Goal: Information Seeking & Learning: Learn about a topic

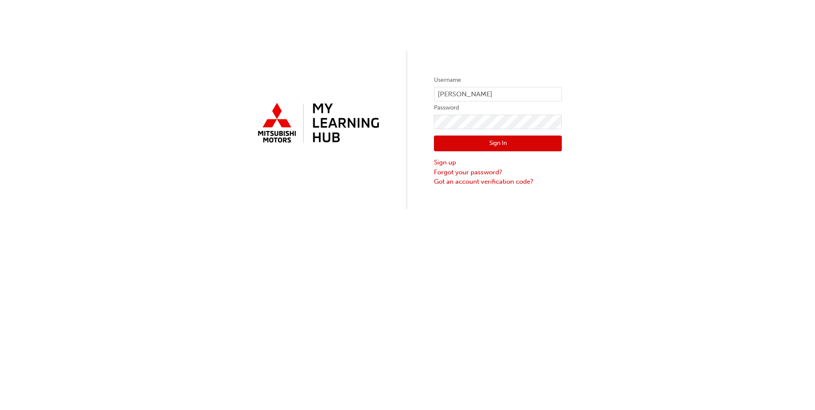
drag, startPoint x: 449, startPoint y: 142, endPoint x: 330, endPoint y: 142, distance: 118.9
click at [449, 142] on button "Sign In" at bounding box center [498, 143] width 128 height 16
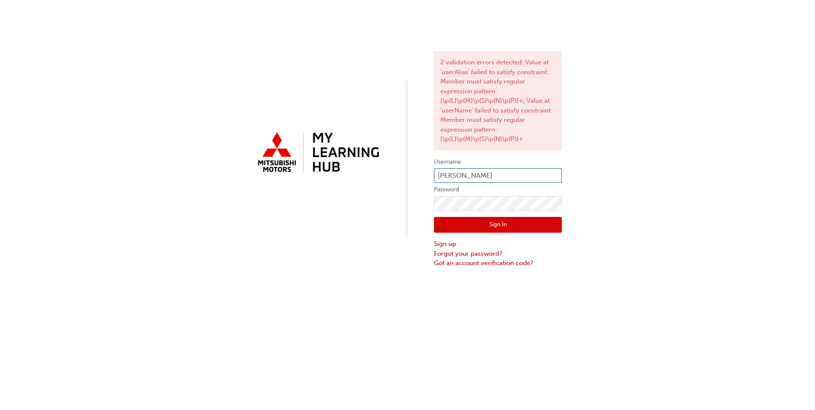
drag, startPoint x: 494, startPoint y: 176, endPoint x: 412, endPoint y: 176, distance: 81.8
click at [412, 176] on div "2 validation errors detected: Value at 'userAlias' failed to satisfy constraint…" at bounding box center [407, 134] width 815 height 268
type input "5002828"
click at [397, 206] on div "2 validation errors detected: Value at 'userAlias' failed to satisfy constraint…" at bounding box center [407, 134] width 815 height 268
click button "Sign In" at bounding box center [498, 225] width 128 height 16
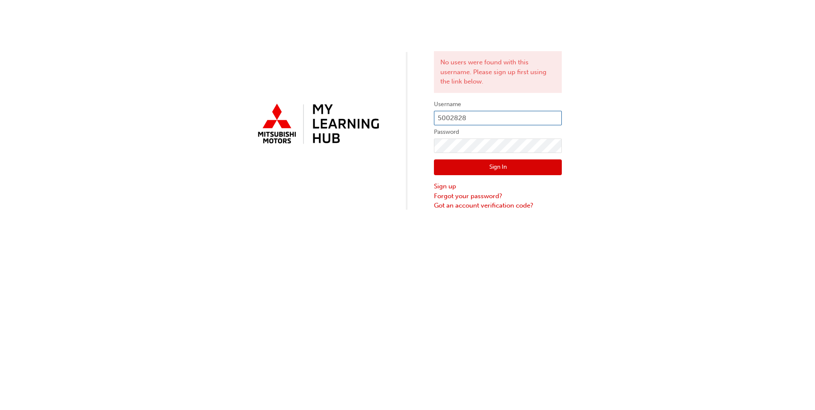
click at [506, 111] on input "5002828" at bounding box center [498, 118] width 128 height 14
type input "[PERSON_NAME]"
click at [443, 193] on link "Forgot your password?" at bounding box center [498, 196] width 128 height 10
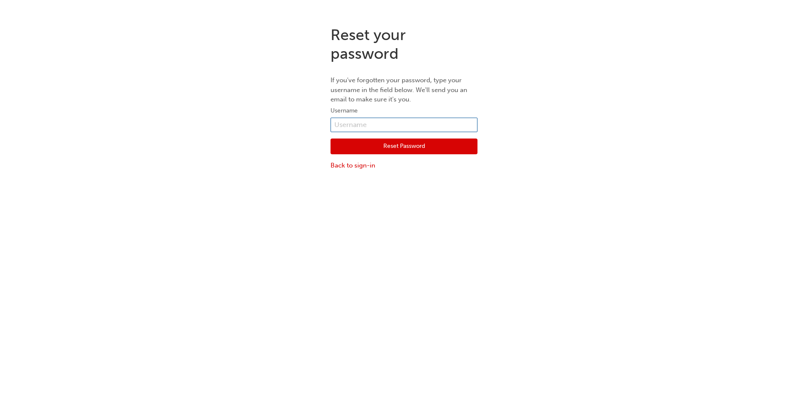
click at [340, 124] on input "text" at bounding box center [404, 125] width 147 height 14
type input "[PERSON_NAME]"
click at [346, 146] on button "Reset Password" at bounding box center [404, 146] width 147 height 16
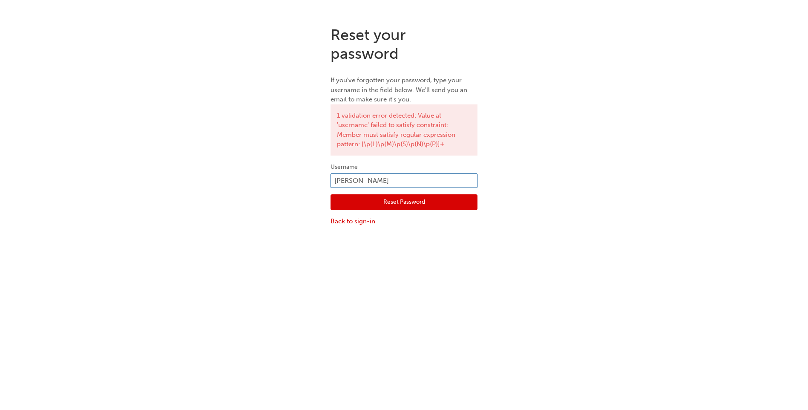
drag, startPoint x: 398, startPoint y: 181, endPoint x: 288, endPoint y: 180, distance: 109.9
click at [288, 180] on div "Reset your password If you've forgotten your password, type your username in th…" at bounding box center [404, 125] width 808 height 213
type input "5002828"
click at [345, 204] on button "Reset Password" at bounding box center [404, 202] width 147 height 16
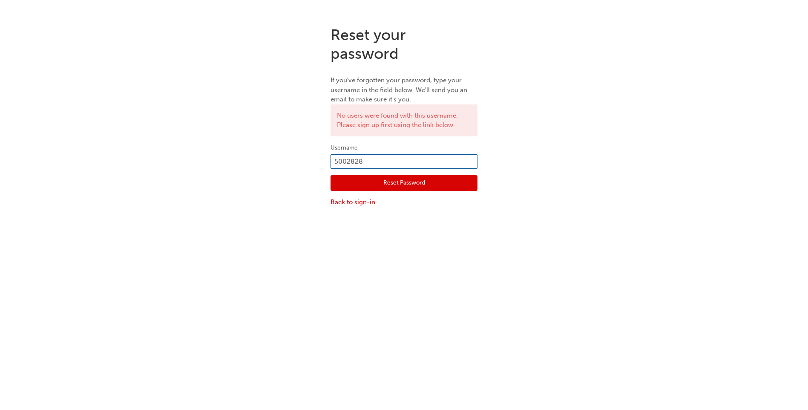
click at [389, 163] on input "5002828" at bounding box center [404, 161] width 147 height 14
click at [383, 160] on input "5002828" at bounding box center [404, 161] width 147 height 14
type input "5"
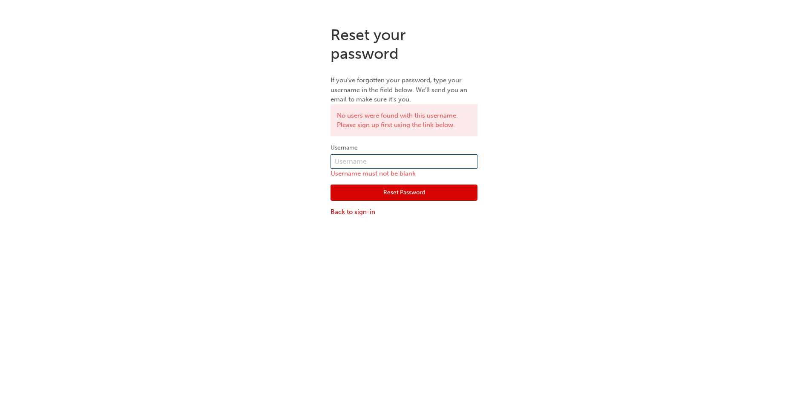
click at [375, 160] on input "text" at bounding box center [404, 161] width 147 height 14
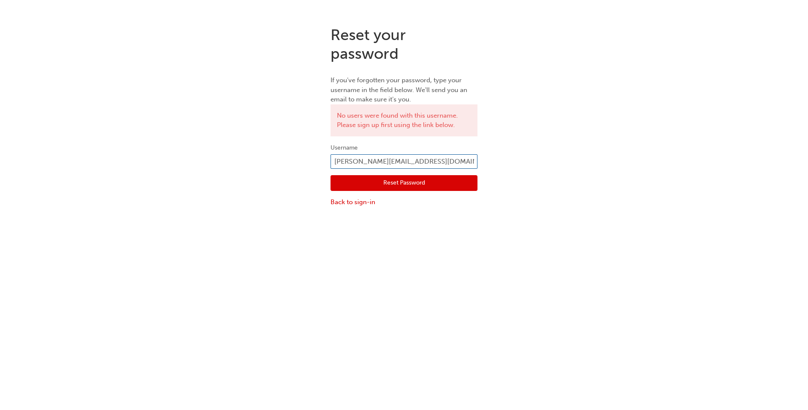
type input "[PERSON_NAME][EMAIL_ADDRESS][DOMAIN_NAME]"
click at [372, 179] on button "Reset Password" at bounding box center [404, 183] width 147 height 16
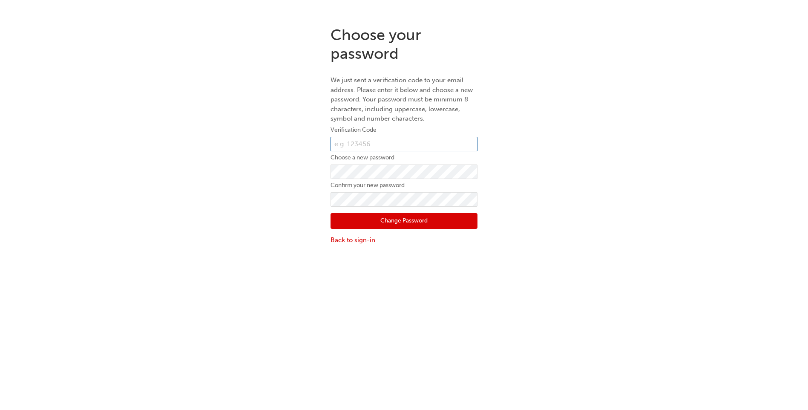
click at [337, 147] on input "text" at bounding box center [404, 144] width 147 height 14
type input "109029"
click at [288, 205] on div "Choose your password We just sent a verification code to your email address. Pl…" at bounding box center [404, 135] width 808 height 232
click at [340, 219] on button "Change Password" at bounding box center [404, 221] width 147 height 16
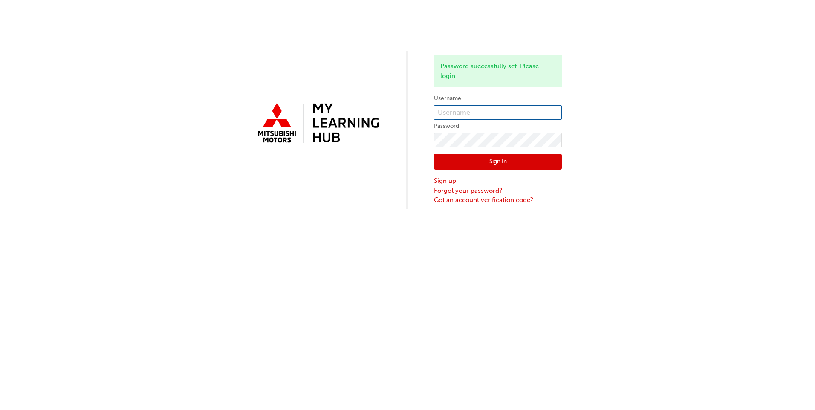
type input "[PERSON_NAME]"
click at [484, 160] on button "Sign In" at bounding box center [498, 162] width 128 height 16
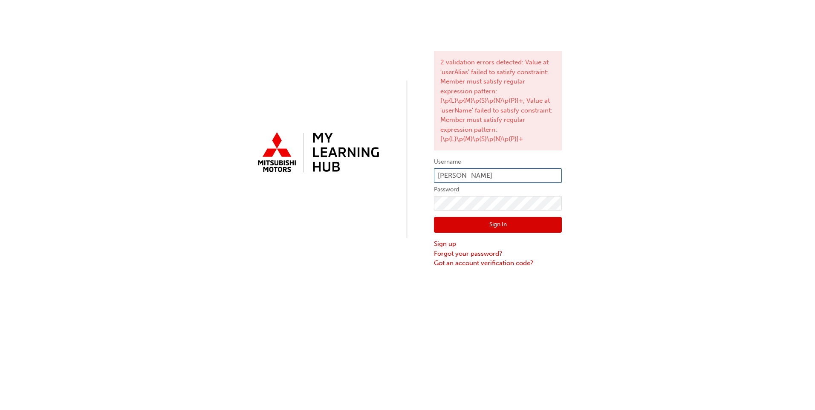
click at [501, 175] on input "[PERSON_NAME]" at bounding box center [498, 175] width 128 height 14
type input "c"
click at [501, 175] on input "[DOMAIN_NAME]" at bounding box center [498, 175] width 128 height 14
click at [470, 178] on input "[DOMAIN_NAME]" at bounding box center [498, 175] width 128 height 14
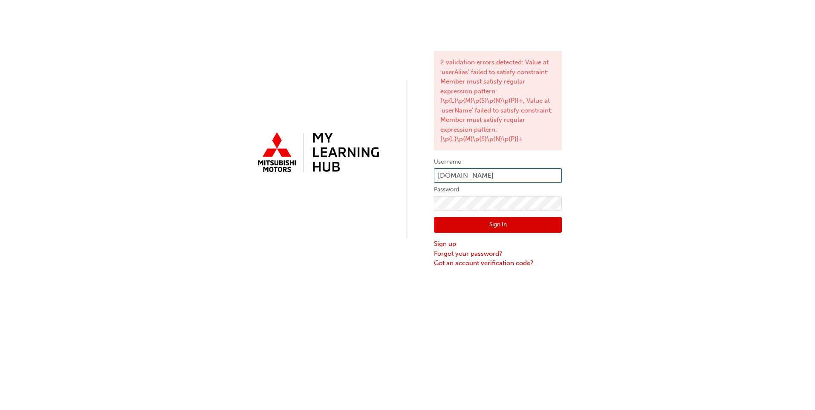
type input "[PERSON_NAME][EMAIL_ADDRESS][DOMAIN_NAME]"
click at [464, 223] on button "Sign In" at bounding box center [498, 225] width 128 height 16
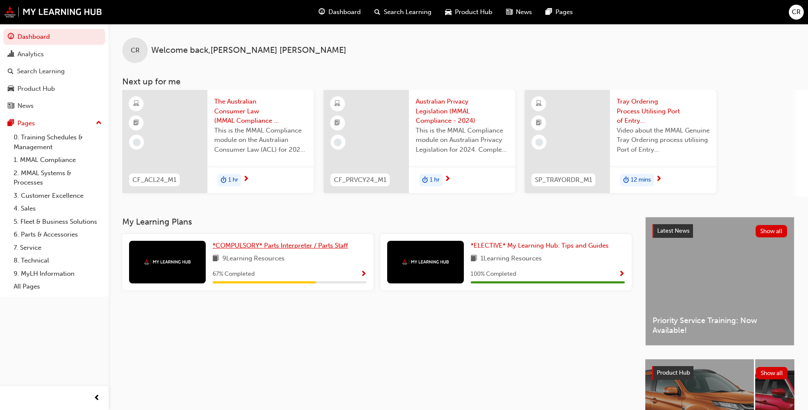
click at [247, 247] on span "*COMPULSORY* Parts Interpreter / Parts Staff" at bounding box center [280, 246] width 135 height 8
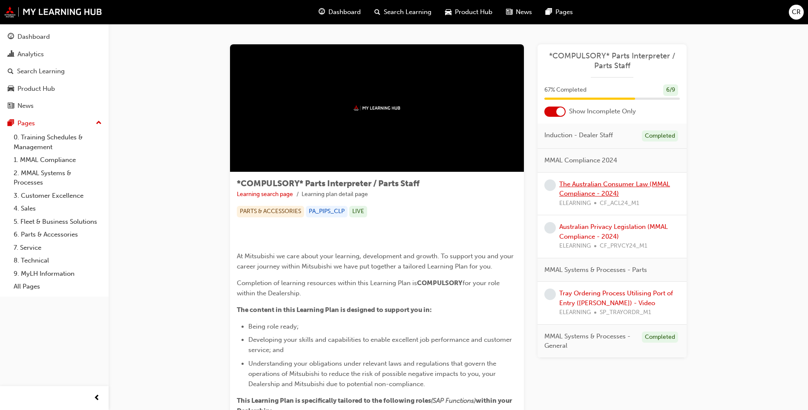
click at [575, 186] on link "The Australian Consumer Law (MMAL Compliance - 2024)" at bounding box center [614, 188] width 111 height 17
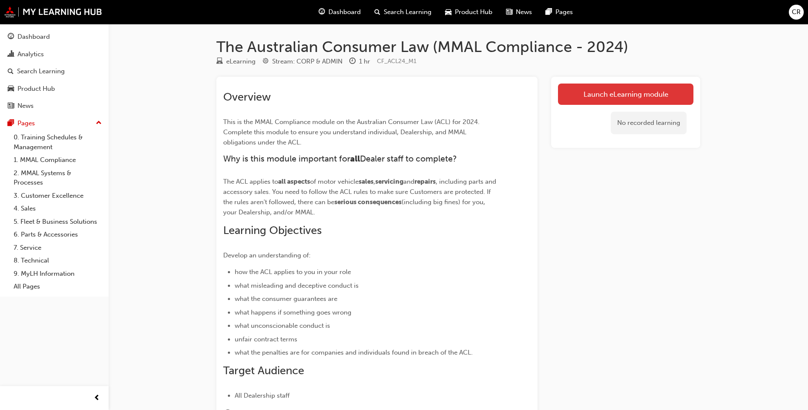
click at [583, 97] on link "Launch eLearning module" at bounding box center [625, 93] width 135 height 21
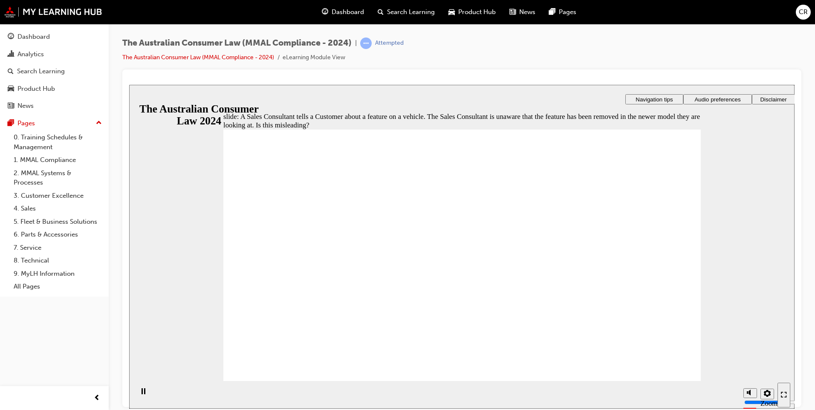
radio input "true"
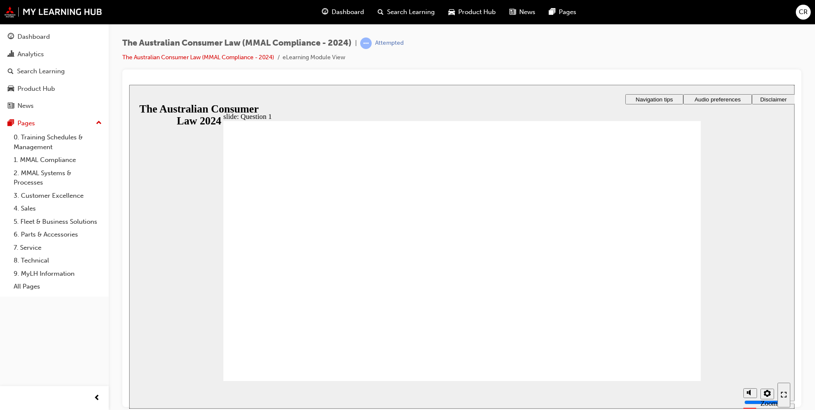
radio input "true"
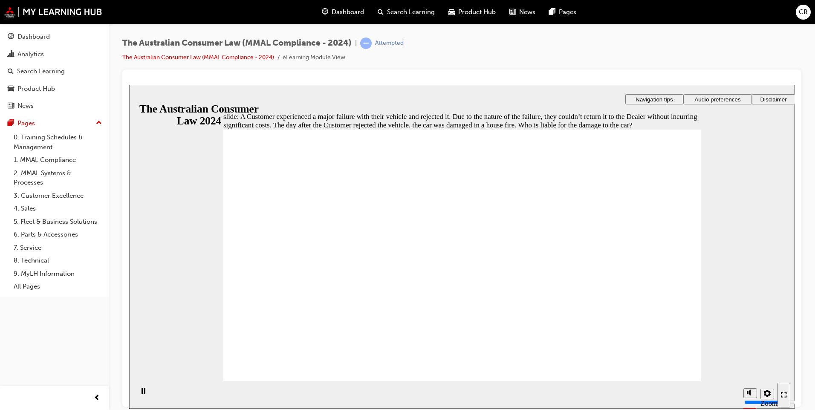
radio input "true"
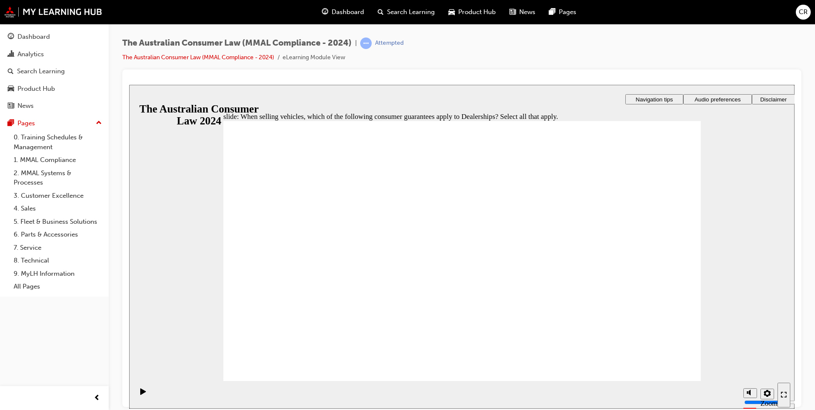
checkbox input "true"
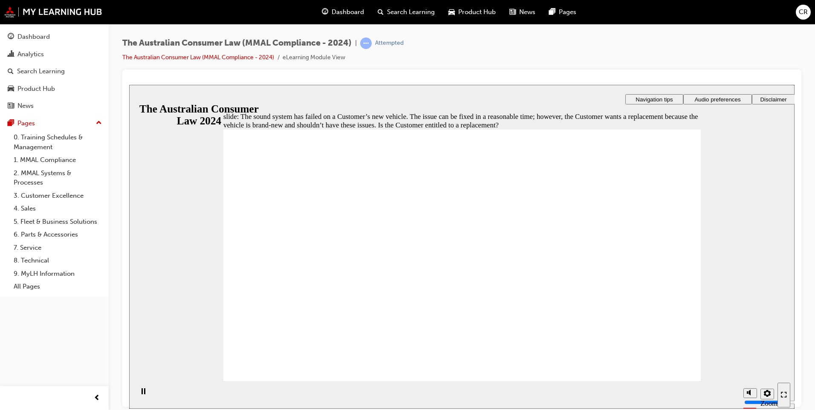
radio input "true"
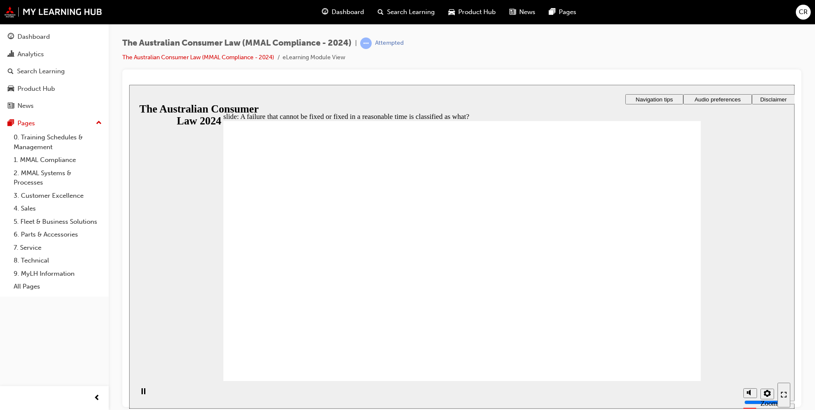
radio input "true"
checkbox input "true"
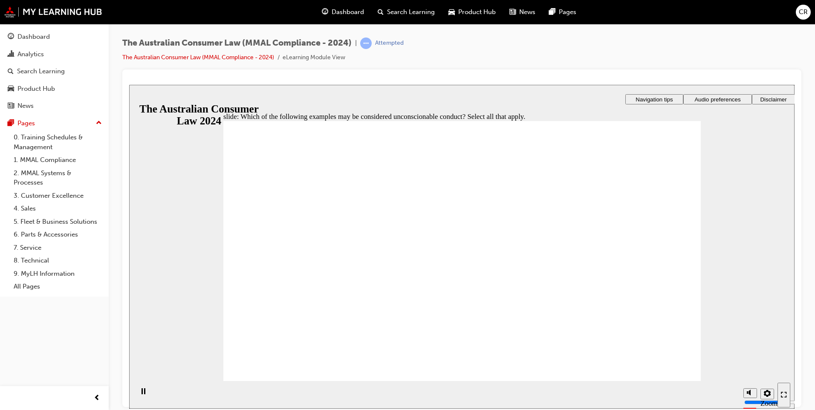
checkbox input "true"
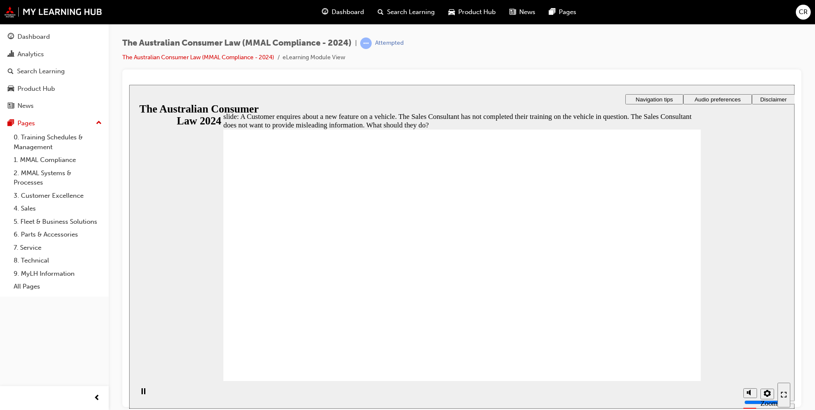
radio input "true"
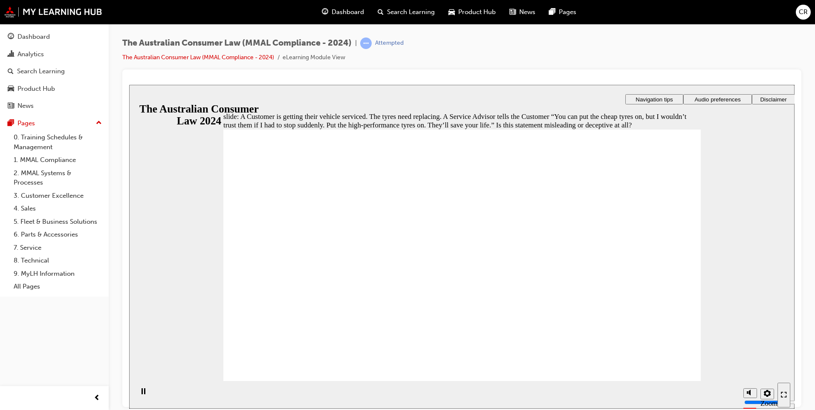
checkbox input "true"
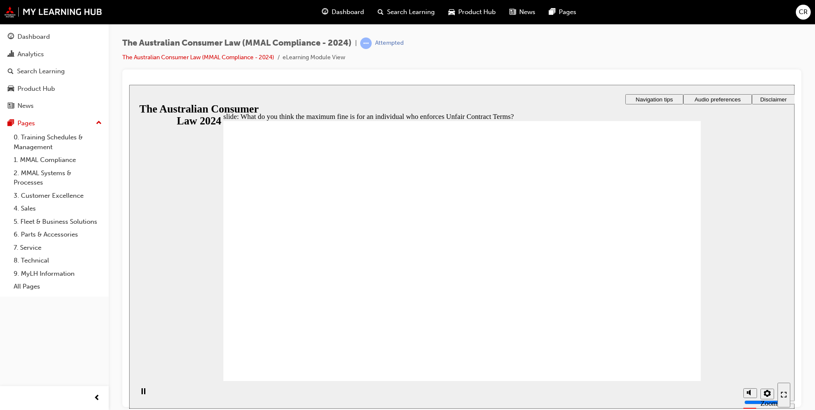
radio input "true"
checkbox input "true"
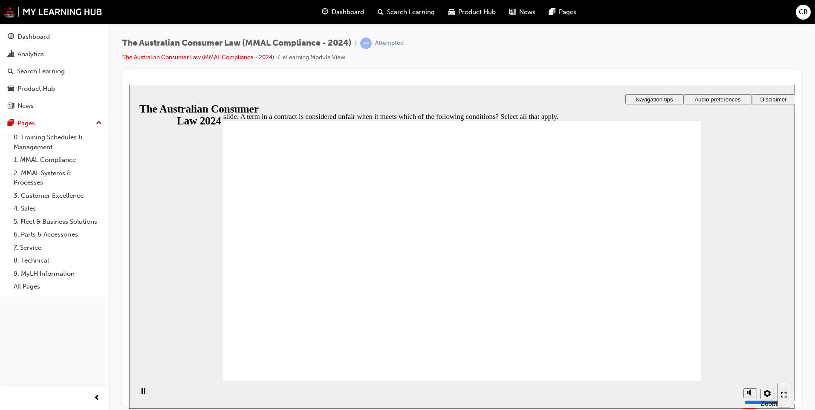
checkbox input "true"
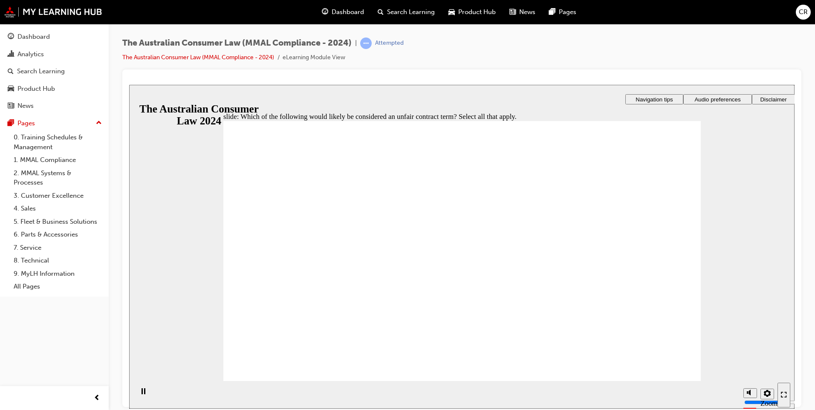
checkbox input "true"
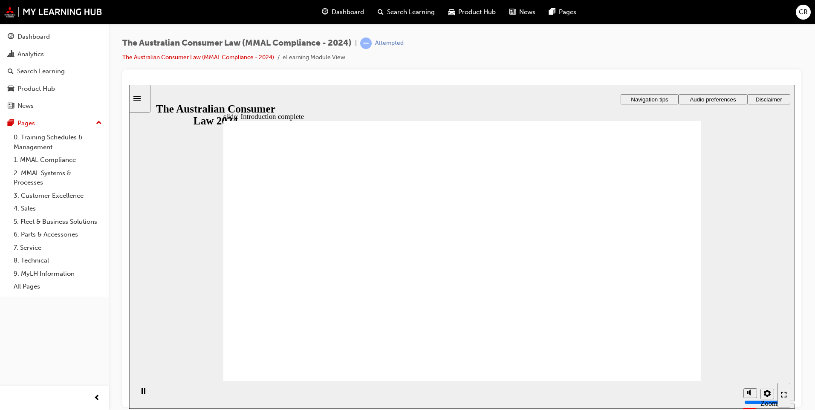
radio input "true"
